Goal: Navigation & Orientation: Understand site structure

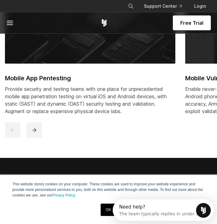
scroll to position [437, 0]
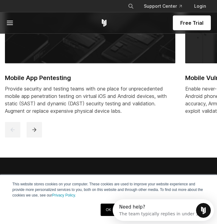
click at [26, 143] on div "Mobile App Pentesting Provide security and testing teams with one place for unp…" at bounding box center [108, 47] width 217 height 190
click at [35, 133] on button "next" at bounding box center [34, 129] width 15 height 15
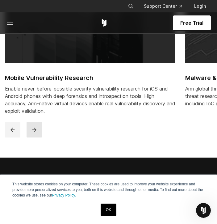
click at [35, 133] on button "next" at bounding box center [34, 129] width 15 height 15
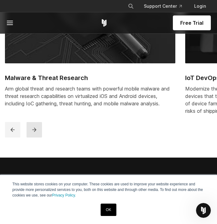
click at [35, 133] on button "next" at bounding box center [34, 129] width 15 height 15
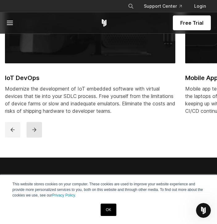
click at [35, 133] on button "next" at bounding box center [34, 129] width 15 height 15
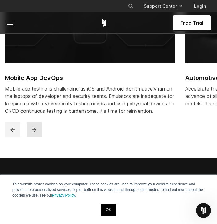
click at [35, 133] on button "next" at bounding box center [34, 129] width 15 height 15
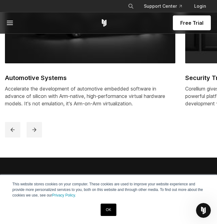
click at [12, 22] on icon at bounding box center [9, 22] width 7 height 7
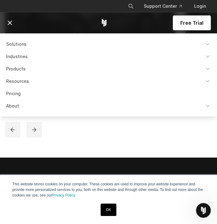
click at [19, 69] on link "Products" at bounding box center [108, 68] width 212 height 11
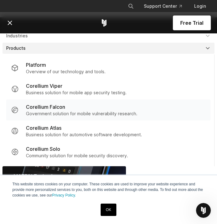
scroll to position [0, 0]
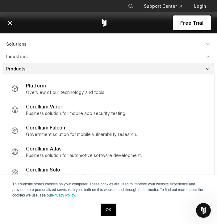
click at [13, 23] on icon at bounding box center [9, 22] width 7 height 7
